Goal: Information Seeking & Learning: Check status

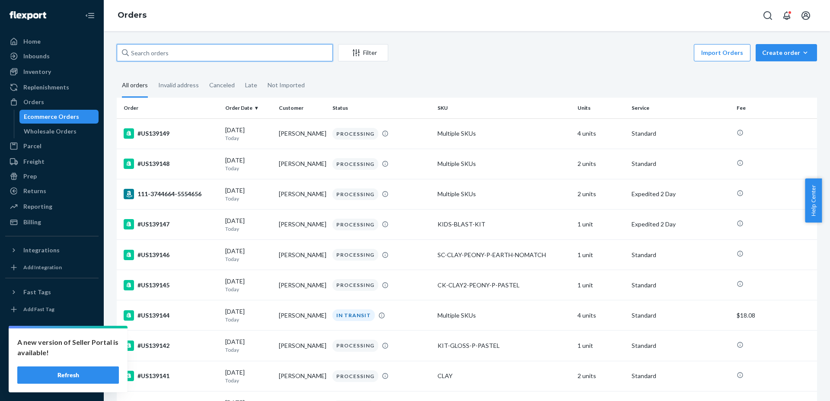
click at [203, 55] on input "text" at bounding box center [225, 52] width 216 height 17
paste input "US139140"
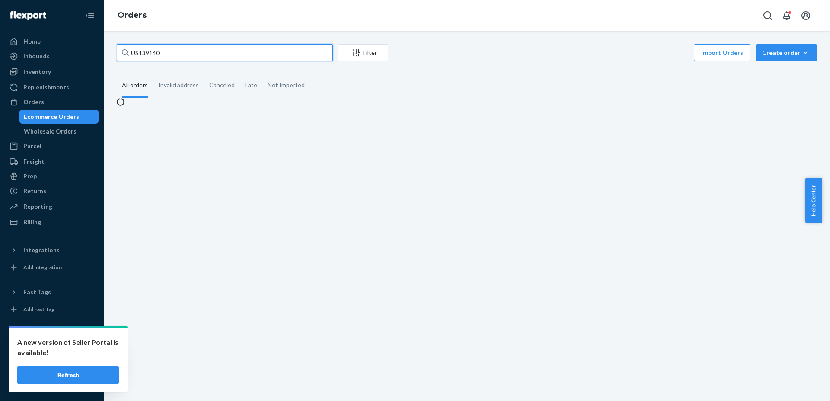
type input "US139140"
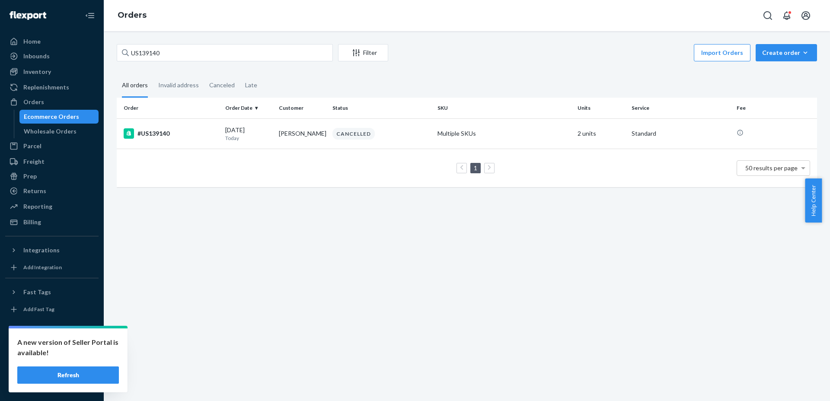
click at [93, 381] on button "Refresh" at bounding box center [68, 375] width 102 height 17
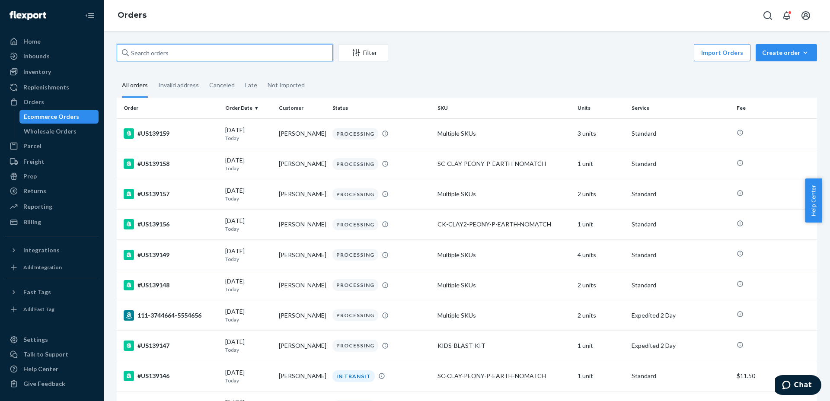
click at [169, 51] on input "text" at bounding box center [225, 52] width 216 height 17
paste input "US139154"
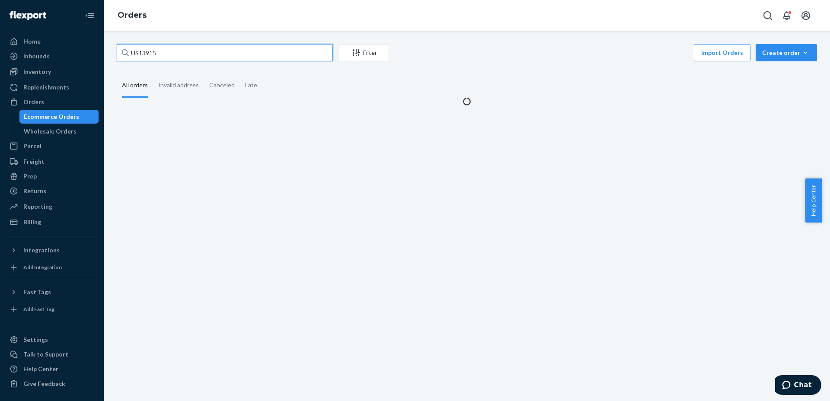
type input "US139154"
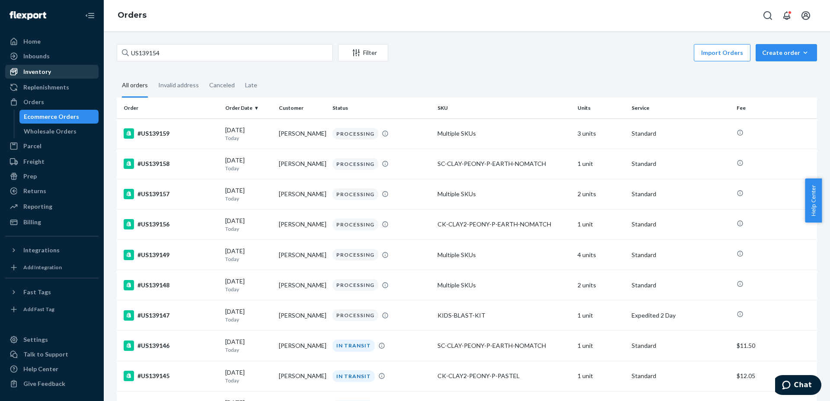
click at [54, 73] on div "Inventory" at bounding box center [52, 72] width 92 height 12
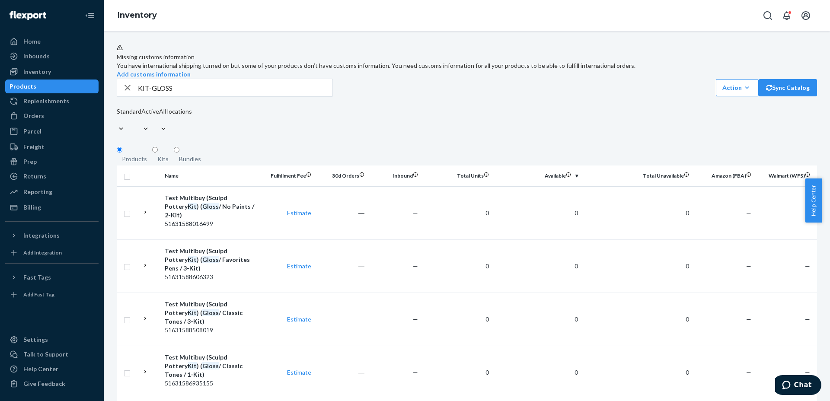
click at [144, 163] on div "Products" at bounding box center [134, 159] width 25 height 9
click at [122, 153] on input "Products" at bounding box center [120, 150] width 6 height 6
click at [180, 96] on input "KIT-GLOSS" at bounding box center [235, 87] width 195 height 17
type input "KIT-GLOSS-[GEOGRAPHIC_DATA]"
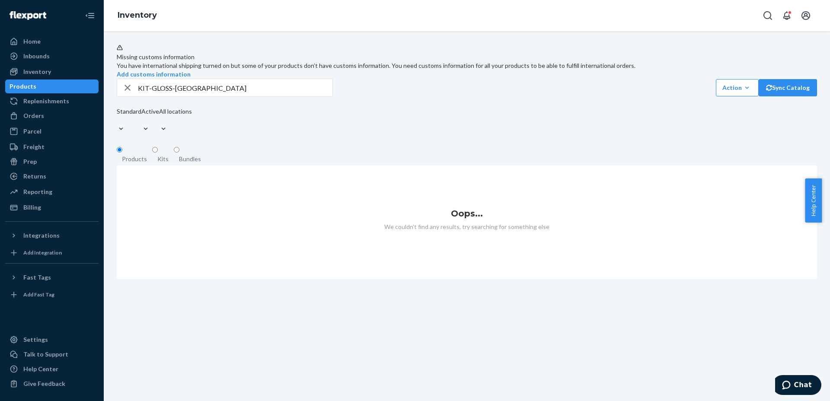
click at [150, 96] on input "KIT-GLOSS-[GEOGRAPHIC_DATA]" at bounding box center [235, 87] width 195 height 17
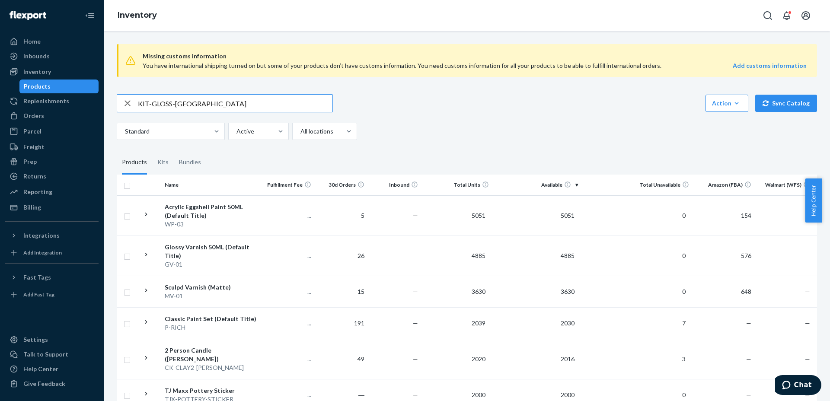
type input "KIT-GLOSS-[GEOGRAPHIC_DATA]"
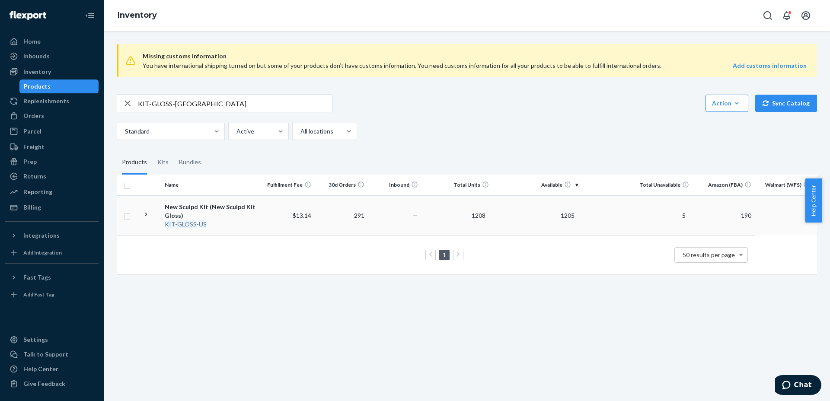
click at [154, 220] on td at bounding box center [150, 215] width 22 height 40
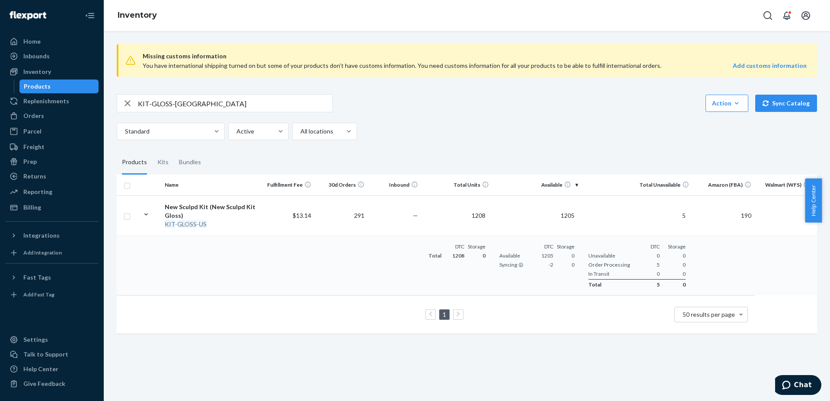
click at [214, 102] on input "KIT-GLOSS-[GEOGRAPHIC_DATA]" at bounding box center [235, 103] width 195 height 17
type input "P-RICH"
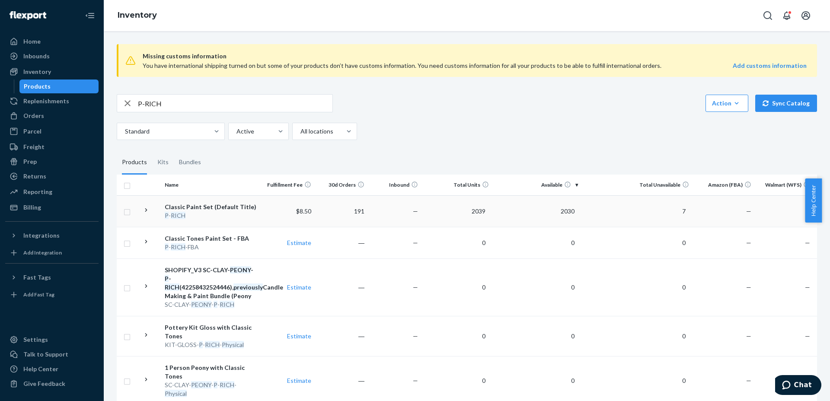
click at [146, 211] on icon at bounding box center [146, 209] width 2 height 3
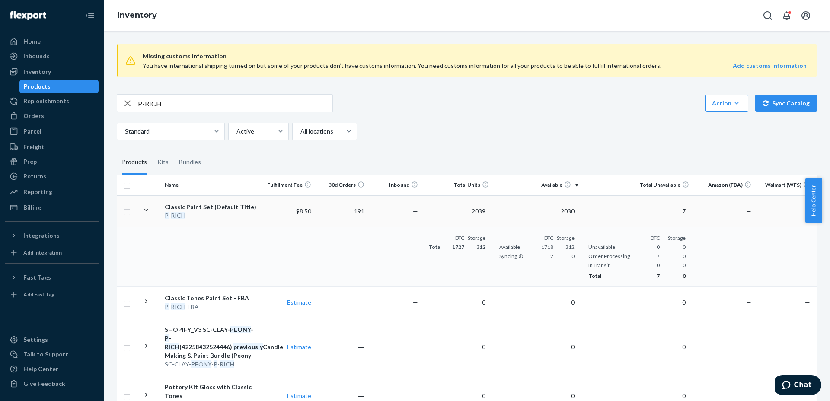
click at [146, 211] on icon at bounding box center [146, 210] width 8 height 8
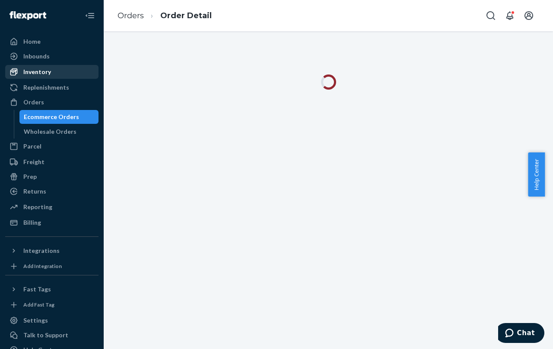
click at [55, 72] on div "Inventory" at bounding box center [52, 72] width 92 height 12
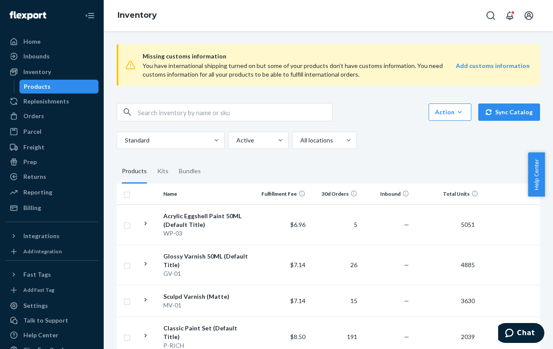
click at [201, 119] on input "text" at bounding box center [235, 111] width 195 height 17
paste input "KIDS-SUBSCRIPTION-V1-Pottery-4-6-FBA"
click at [179, 169] on div "Bundles" at bounding box center [190, 171] width 22 height 24
click at [174, 159] on input "Bundles" at bounding box center [174, 159] width 0 height 0
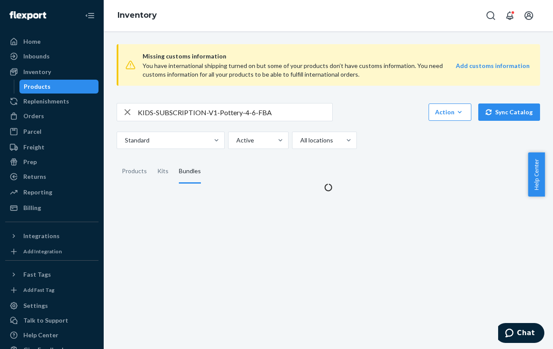
click at [280, 115] on input "KIDS-SUBSCRIPTION-V1-Pottery-4-6-FBA" at bounding box center [235, 111] width 195 height 17
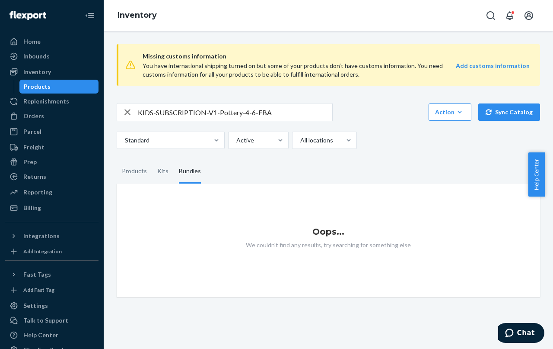
click at [274, 115] on input "KIDS-SUBSCRIPTION-V1-Pottery-4-6-FBA" at bounding box center [235, 111] width 195 height 17
type input "KIDS-SUBSCRIPTION-V1-Pottery-4-6"
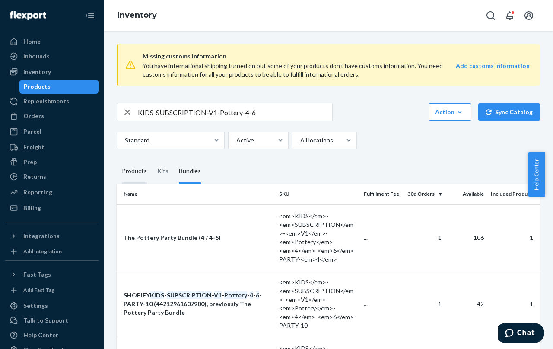
click at [138, 171] on div "Products" at bounding box center [134, 171] width 25 height 24
click at [117, 159] on input "Products" at bounding box center [117, 159] width 0 height 0
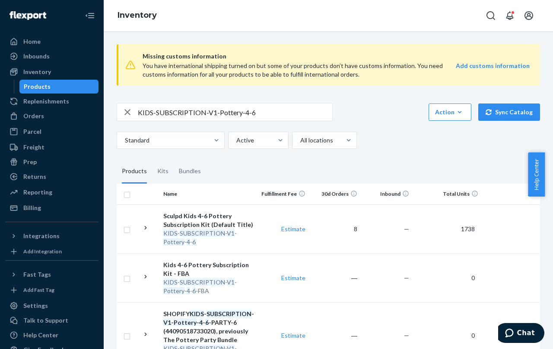
click at [265, 116] on input "KIDS-SUBSCRIPTION-V1-Pottery-4-6" at bounding box center [235, 111] width 195 height 17
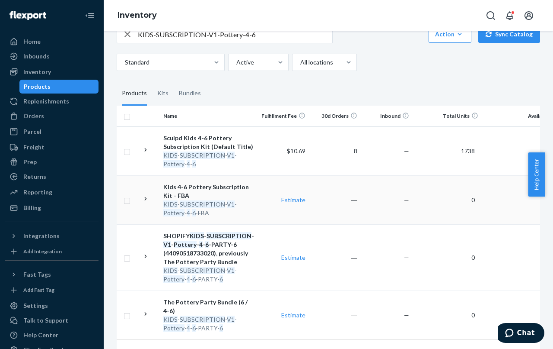
scroll to position [108, 0]
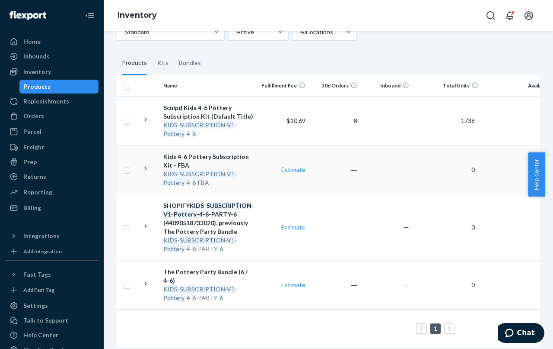
click at [144, 172] on icon at bounding box center [146, 168] width 8 height 8
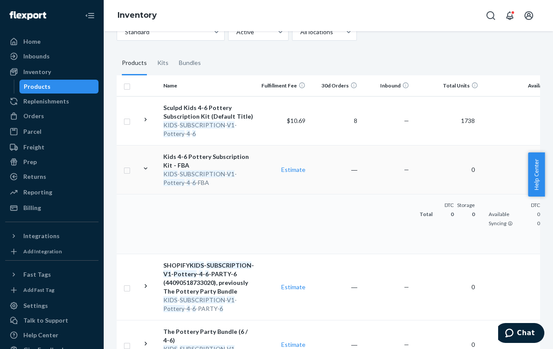
click at [141, 170] on td at bounding box center [149, 169] width 22 height 49
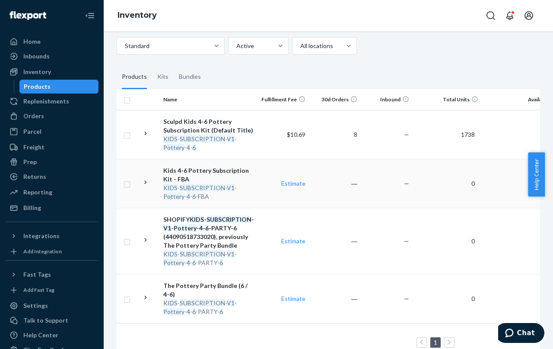
scroll to position [70, 0]
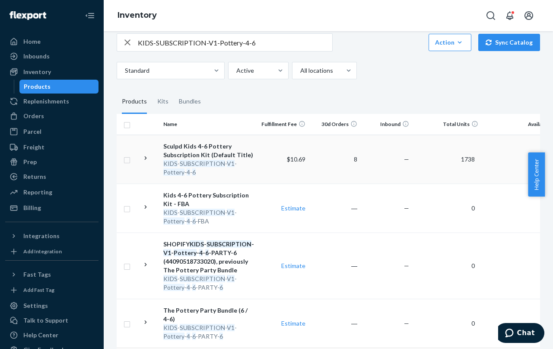
drag, startPoint x: 205, startPoint y: 150, endPoint x: 189, endPoint y: 156, distance: 17.2
drag, startPoint x: 189, startPoint y: 156, endPoint x: 177, endPoint y: 163, distance: 13.8
click at [177, 163] on div "KIDS - SUBSCRIPTION - V1 - Pottery - 4 - 6" at bounding box center [208, 167] width 90 height 17
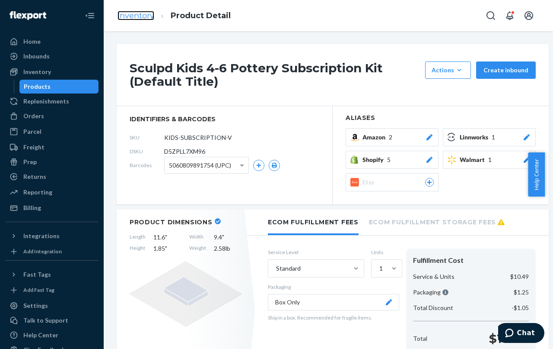
click at [138, 14] on link "Inventory" at bounding box center [136, 16] width 37 height 10
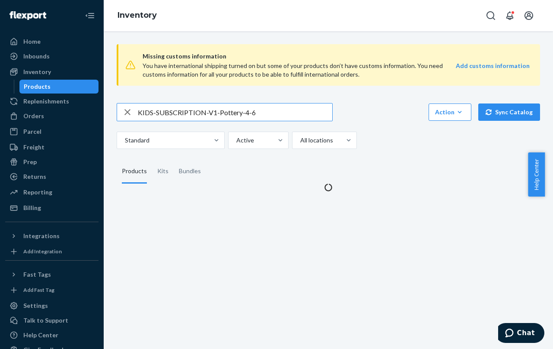
click at [163, 115] on input "KIDS-SUBSCRIPTION-V1-Pottery-4-6" at bounding box center [235, 111] width 195 height 17
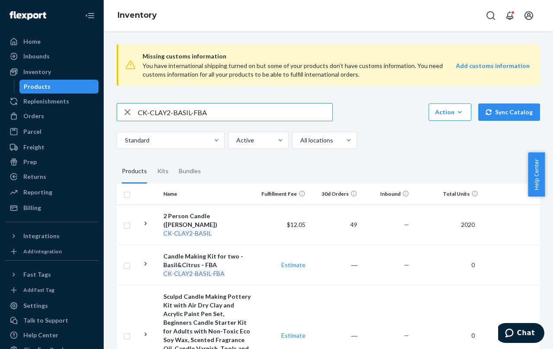
drag, startPoint x: 173, startPoint y: 111, endPoint x: 269, endPoint y: 111, distance: 95.1
click at [269, 111] on input "CK-CLAY2-BASIL-FBA" at bounding box center [235, 111] width 195 height 17
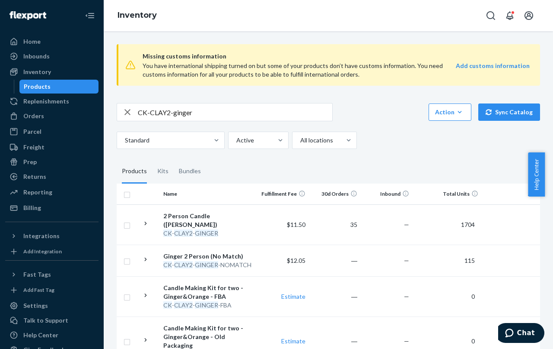
click at [185, 112] on input "CK-CLAY2-ginger" at bounding box center [235, 111] width 195 height 17
type input "CK-CLAY2-peony"
